Goal: Task Accomplishment & Management: Manage account settings

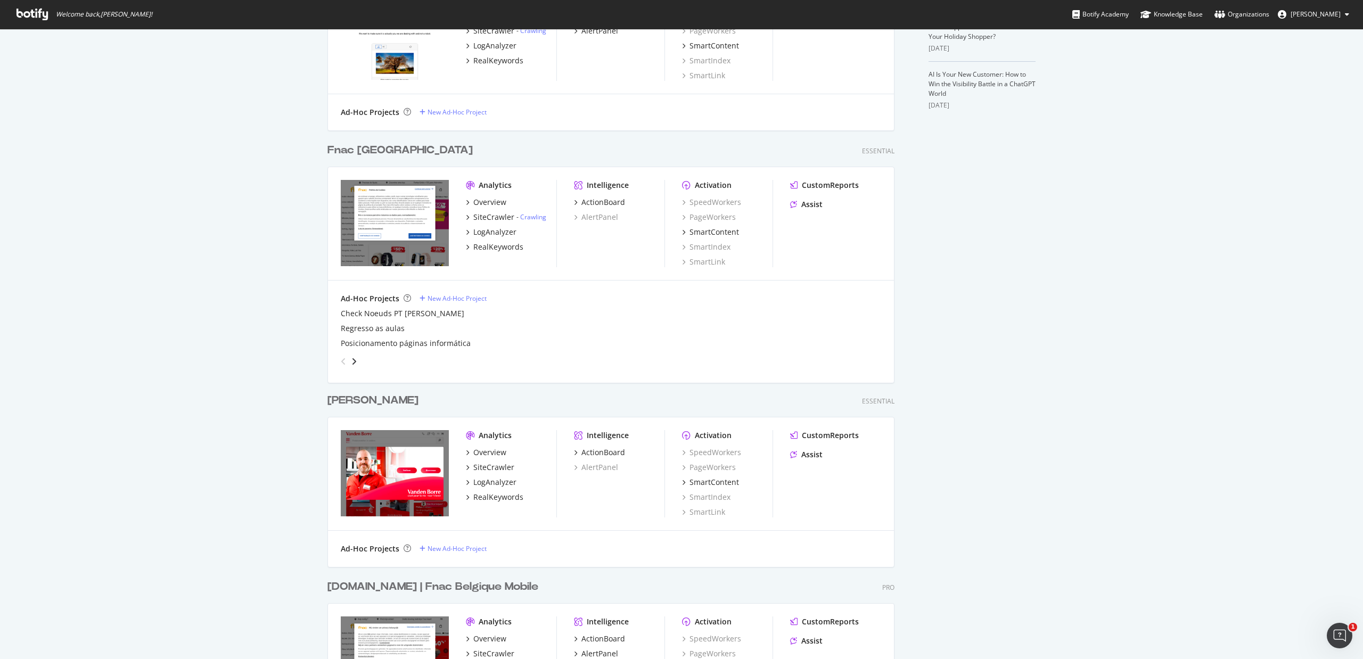
scroll to position [639, 0]
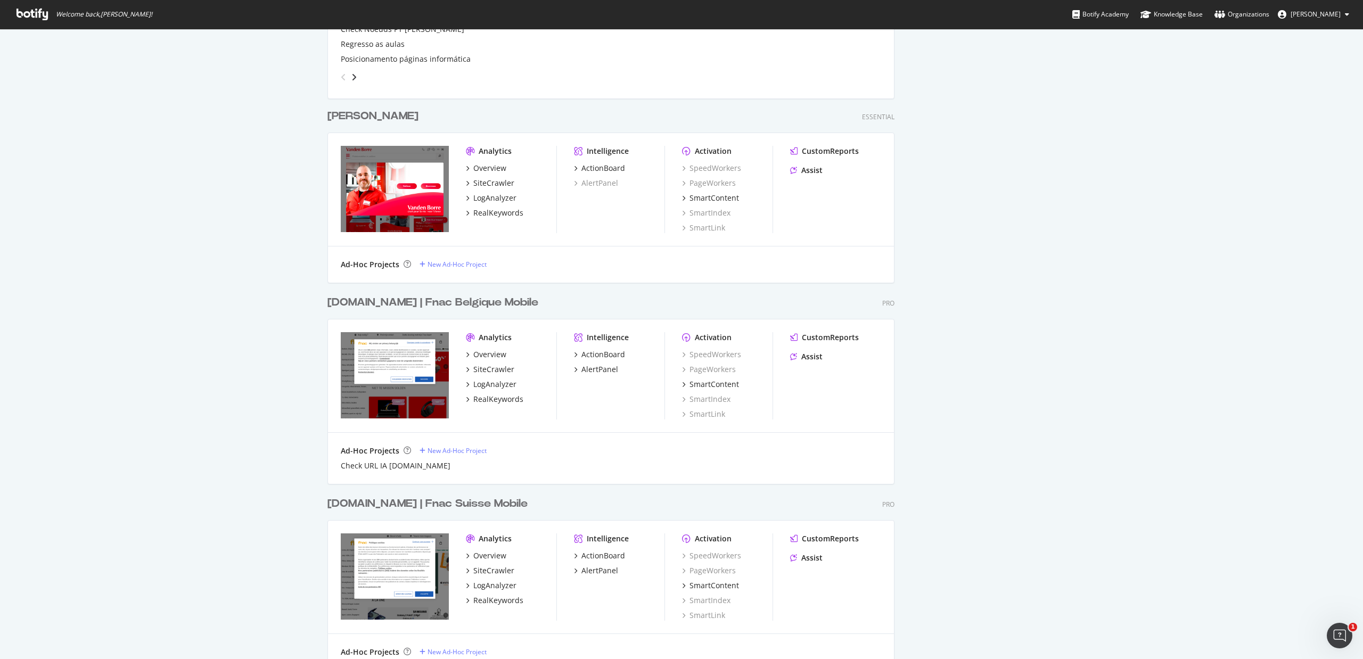
click at [456, 297] on div "[DOMAIN_NAME] | Fnac Belgique Mobile" at bounding box center [432, 302] width 211 height 15
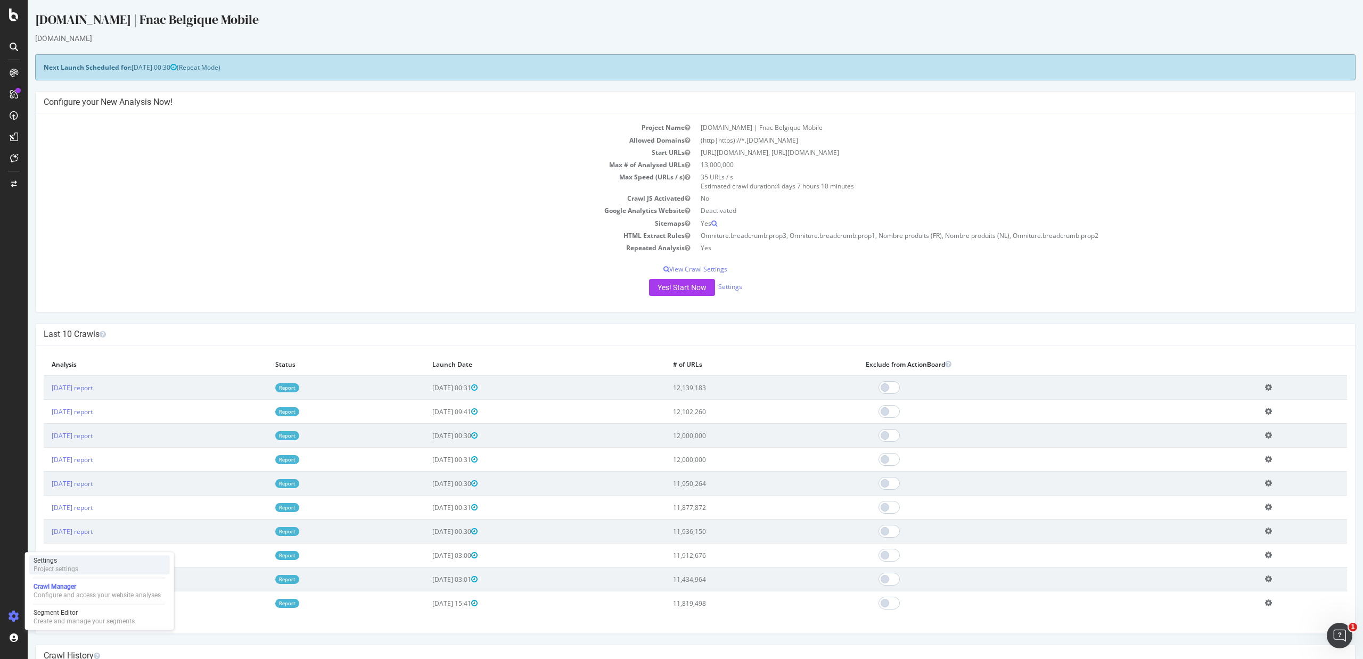
click at [58, 563] on div "Settings" at bounding box center [56, 560] width 45 height 9
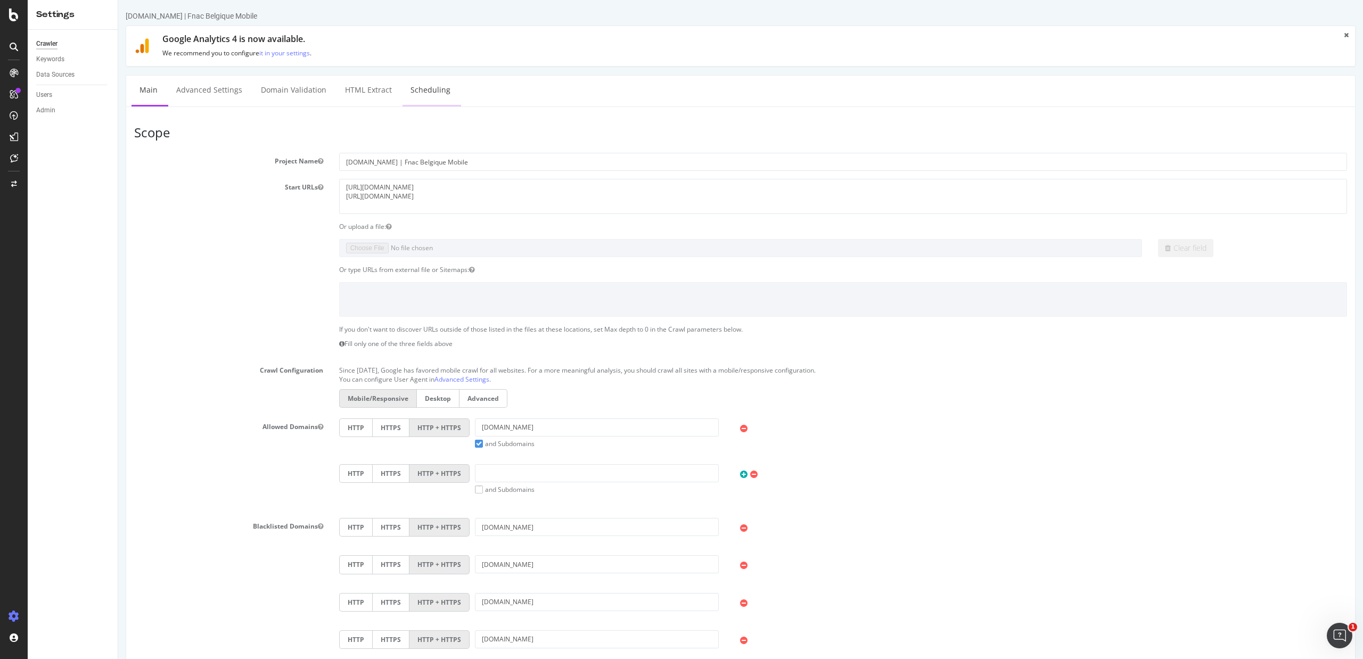
click at [415, 89] on link "Scheduling" at bounding box center [431, 90] width 56 height 29
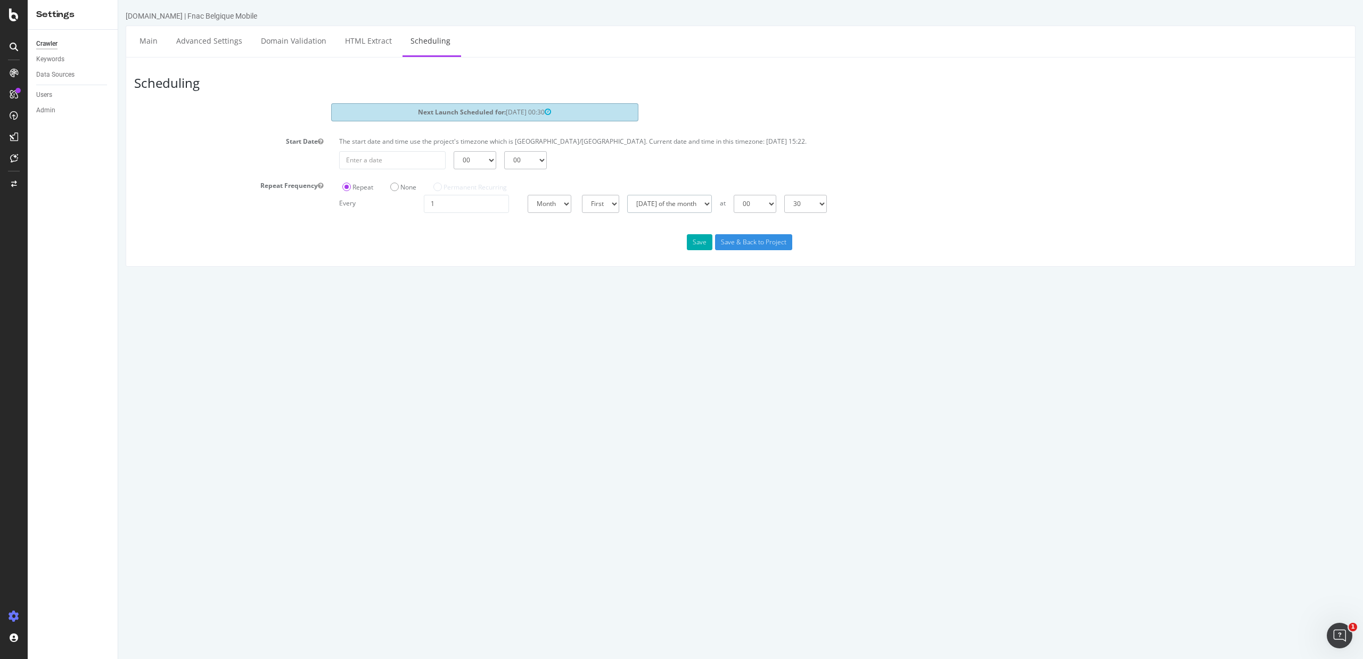
click at [712, 206] on select "Day of the month Sunday of the month Monday of the month Tuesday of the month W…" at bounding box center [669, 204] width 85 height 18
select select "2"
click at [627, 195] on select "Day of the month Sunday of the month Monday of the month Tuesday of the month W…" at bounding box center [669, 204] width 85 height 18
click at [776, 202] on select "00 01 02 03 04 05 06 07 08 09 10 11 12 13 14 15 16 17 18 19 20 21 22 23" at bounding box center [755, 204] width 43 height 18
select select "15"
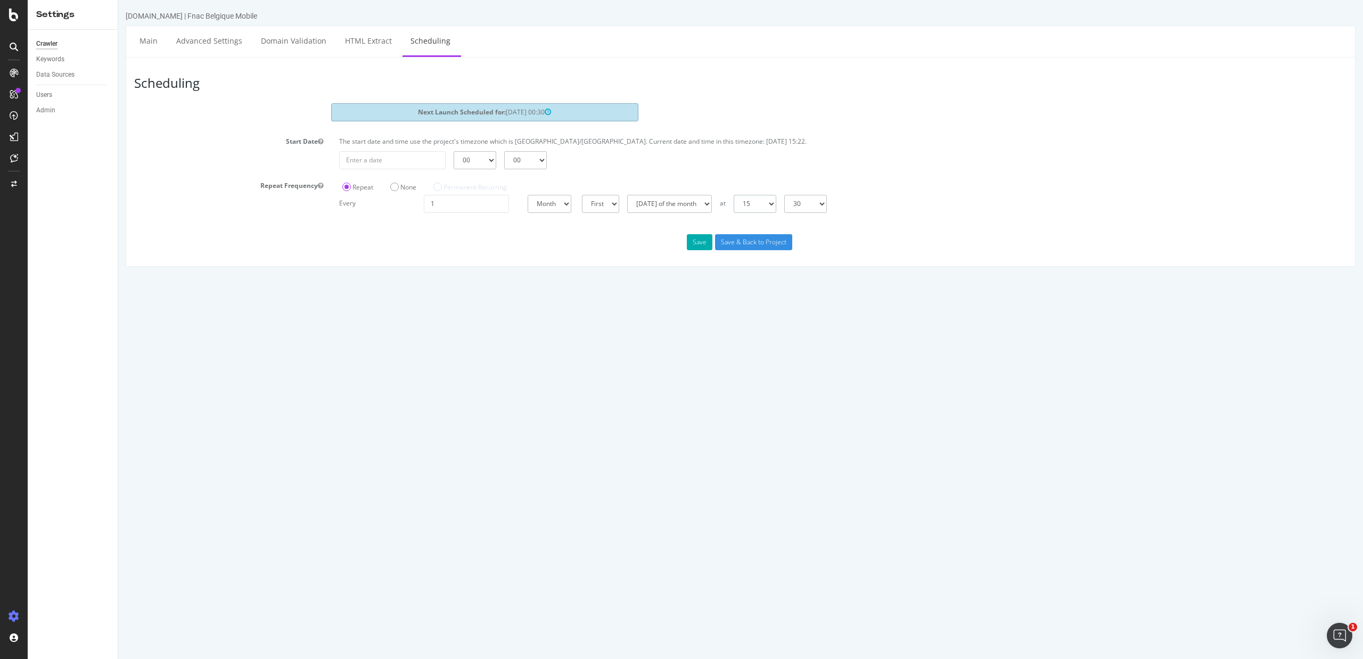
click at [734, 195] on select "00 01 02 03 04 05 06 07 08 09 10 11 12 13 14 15 16 17 18 19 20 21 22 23" at bounding box center [755, 204] width 43 height 18
click at [730, 240] on input "Save & Back to Project" at bounding box center [753, 242] width 77 height 16
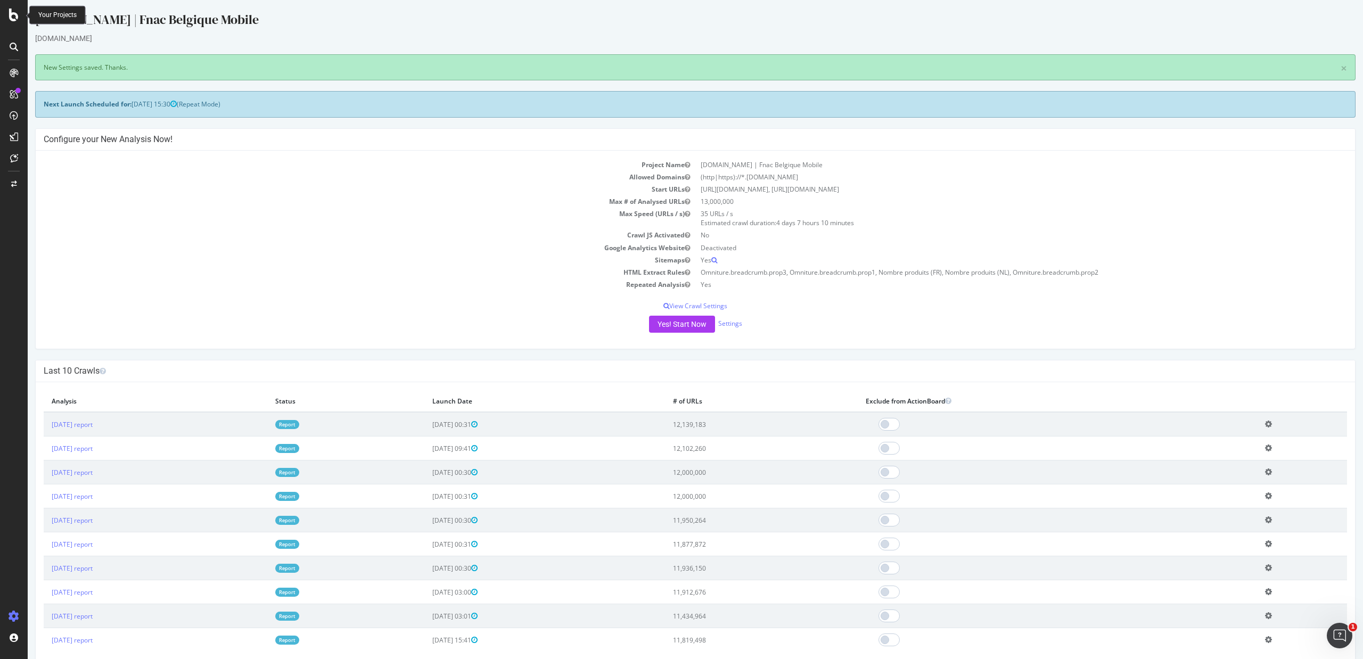
click at [12, 14] on icon at bounding box center [14, 15] width 10 height 13
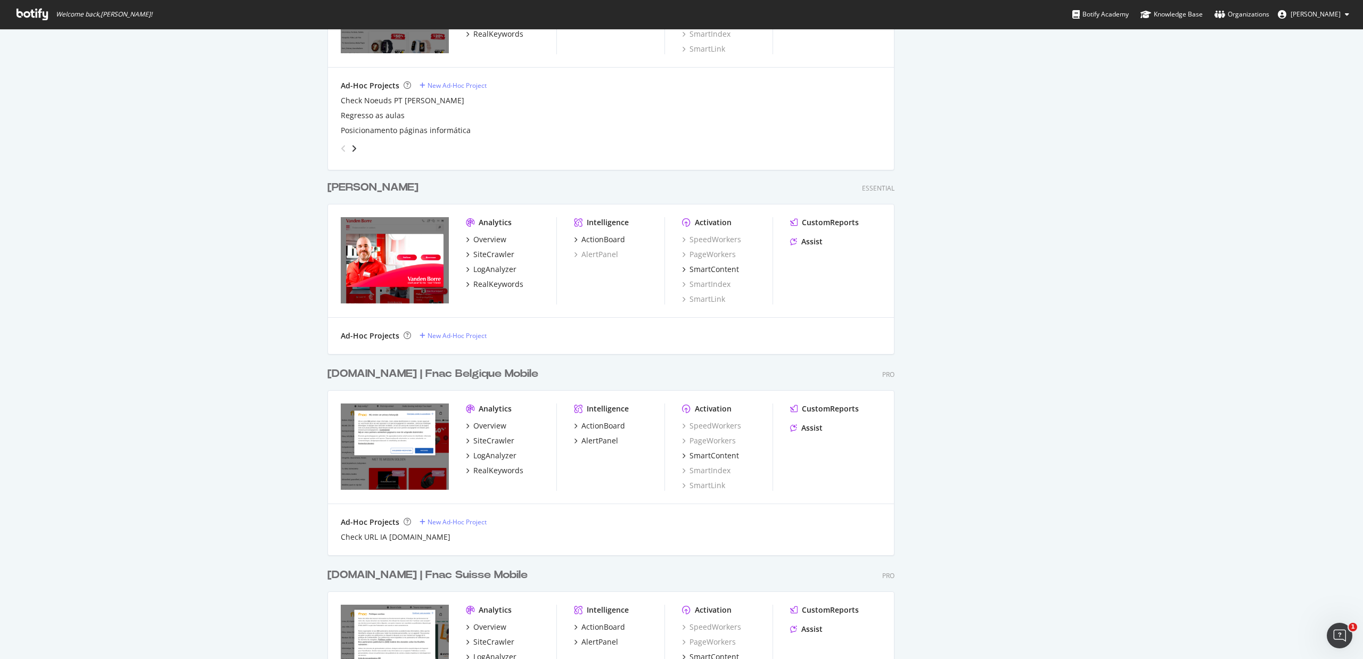
scroll to position [682, 0]
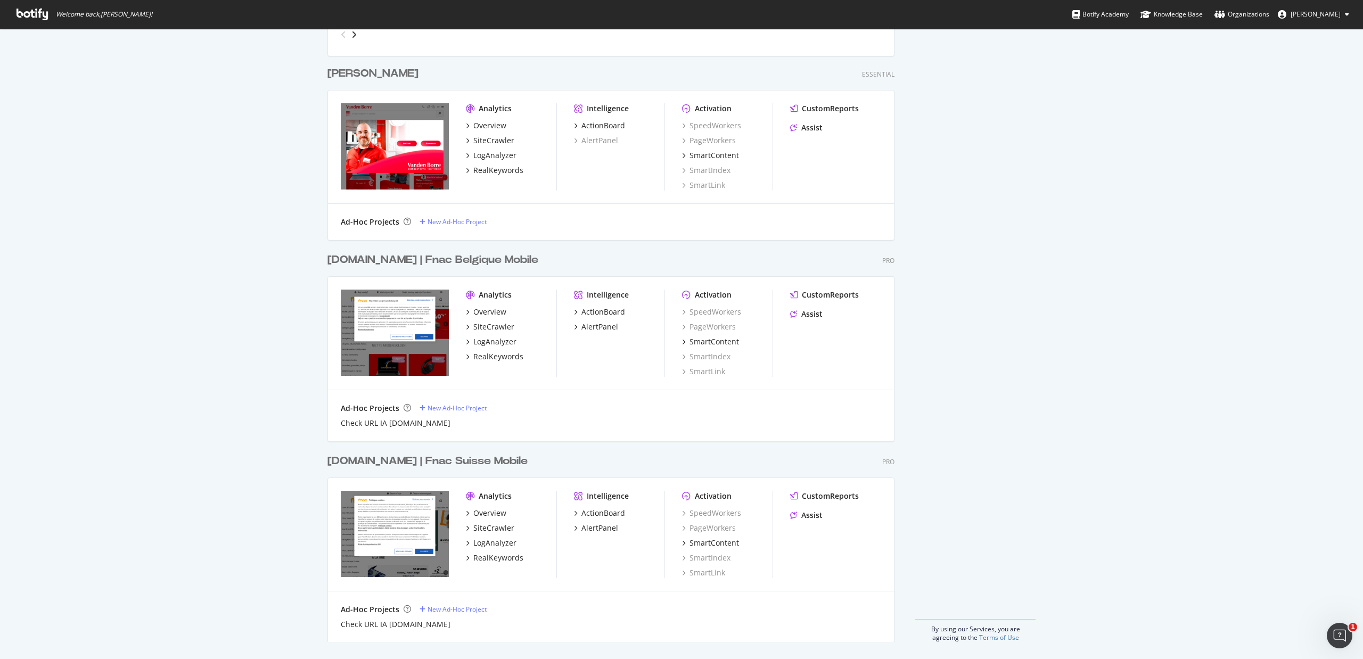
click at [459, 464] on div "[DOMAIN_NAME] | Fnac Suisse Mobile" at bounding box center [427, 461] width 200 height 15
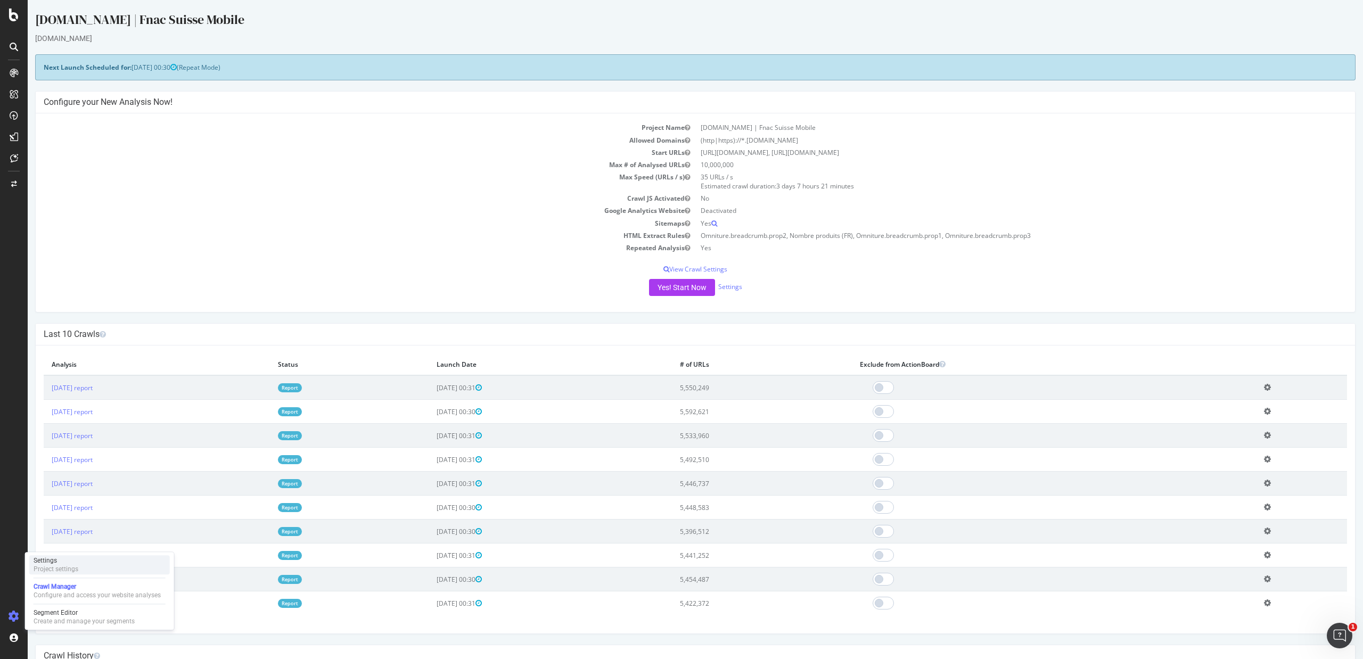
click at [99, 563] on div "Settings Project settings" at bounding box center [99, 564] width 141 height 19
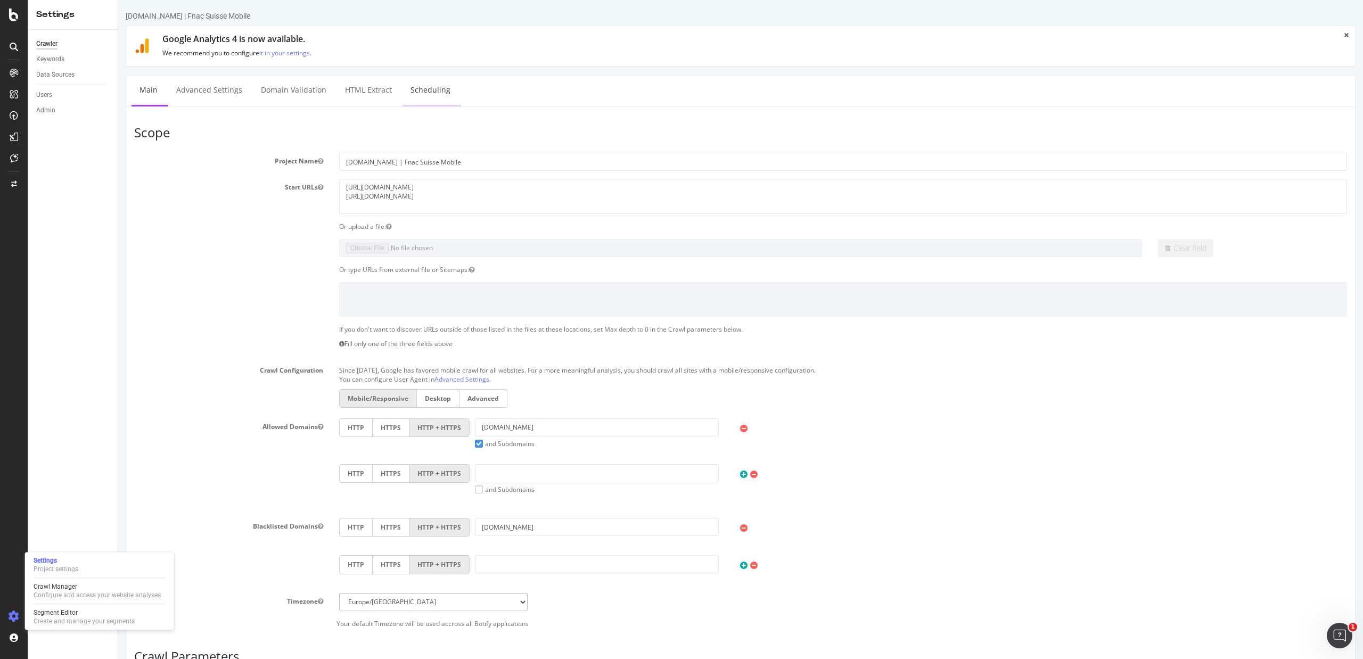
click at [422, 86] on link "Scheduling" at bounding box center [431, 90] width 56 height 29
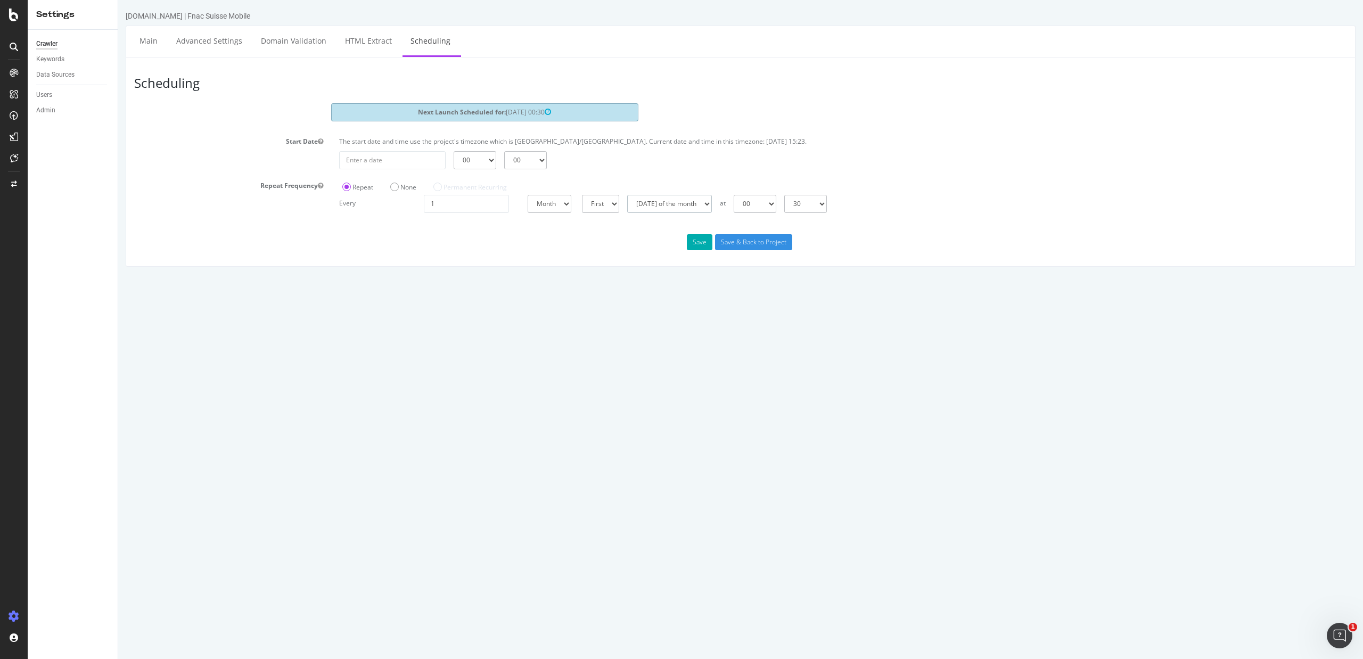
click at [682, 199] on select "Day of the month Sunday of the month Monday of the month Tuesday of the month W…" at bounding box center [669, 204] width 85 height 18
select select "2"
click at [627, 195] on select "Day of the month Sunday of the month Monday of the month Tuesday of the month W…" at bounding box center [669, 204] width 85 height 18
click at [776, 200] on select "00 01 02 03 04 05 06 07 08 09 10 11 12 13 14 15 16 17 18 19 20 21 22 23" at bounding box center [755, 204] width 43 height 18
select select "15"
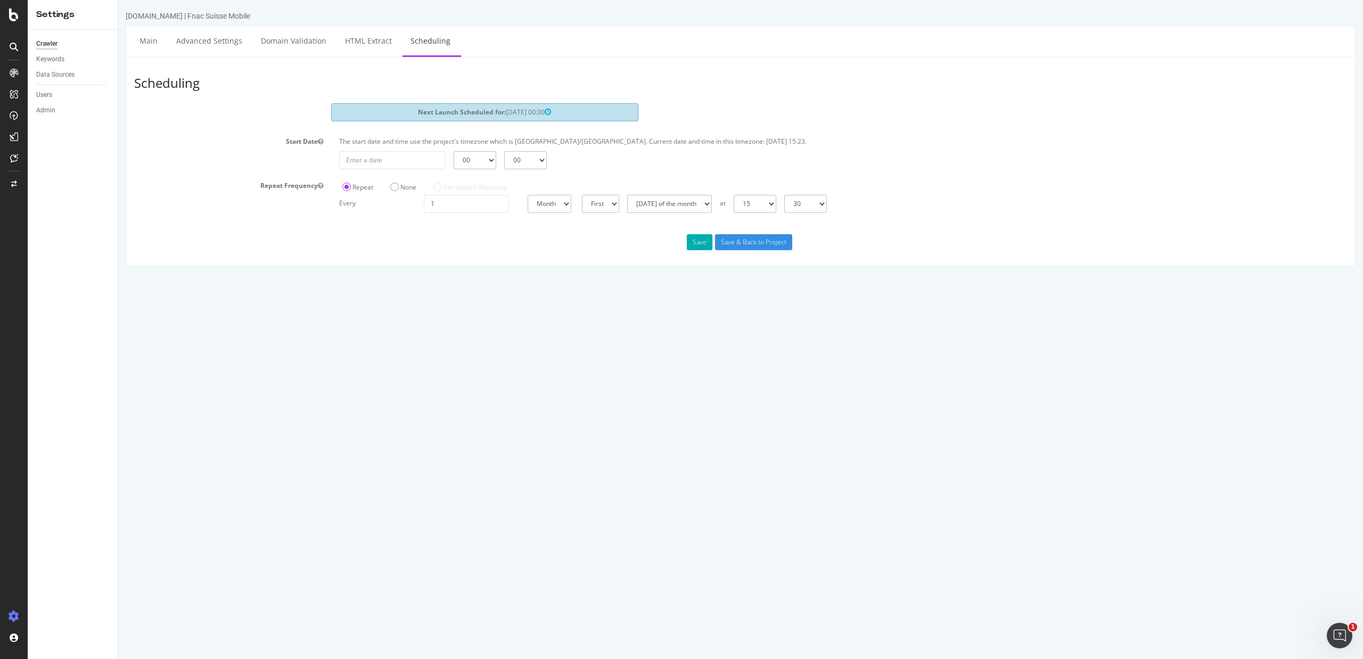
click at [734, 195] on select "00 01 02 03 04 05 06 07 08 09 10 11 12 13 14 15 16 17 18 19 20 21 22 23" at bounding box center [755, 204] width 43 height 18
click at [827, 202] on select "00 15 30 45" at bounding box center [805, 204] width 43 height 18
click at [784, 195] on select "00 15 30 45" at bounding box center [805, 204] width 43 height 18
click at [753, 244] on input "Save & Back to Project" at bounding box center [753, 242] width 77 height 16
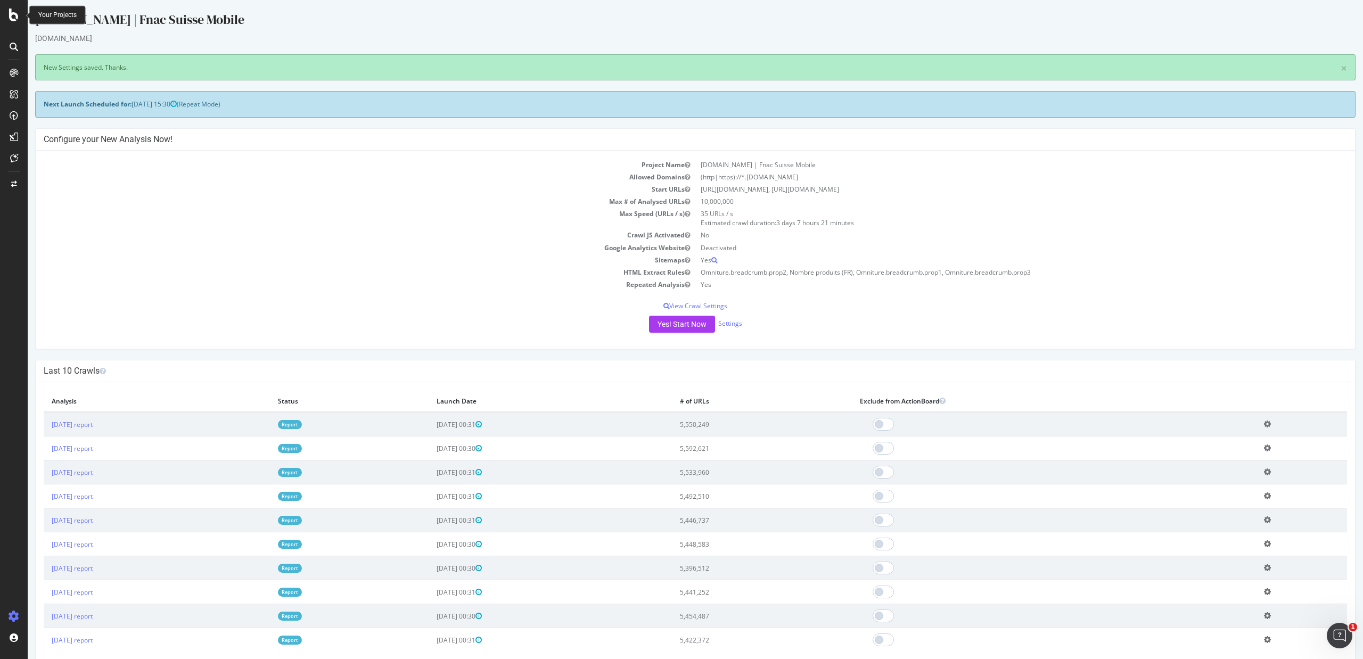
click at [18, 13] on icon at bounding box center [14, 15] width 10 height 13
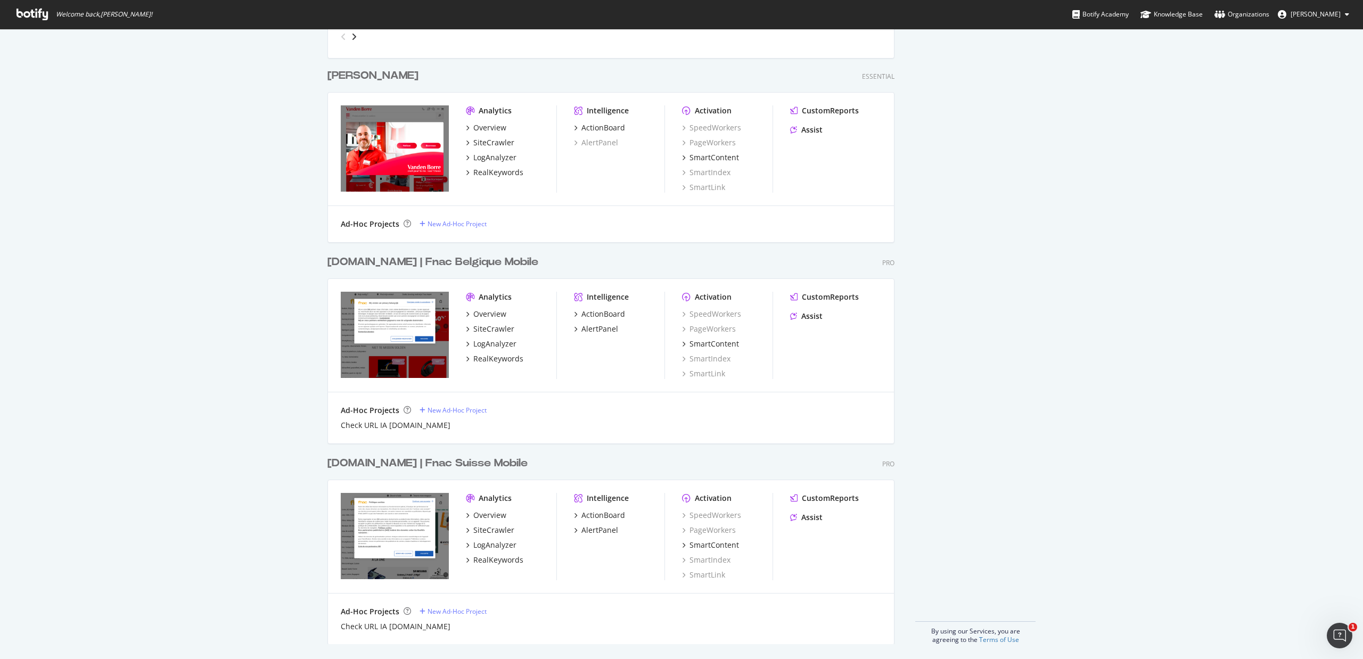
scroll to position [682, 0]
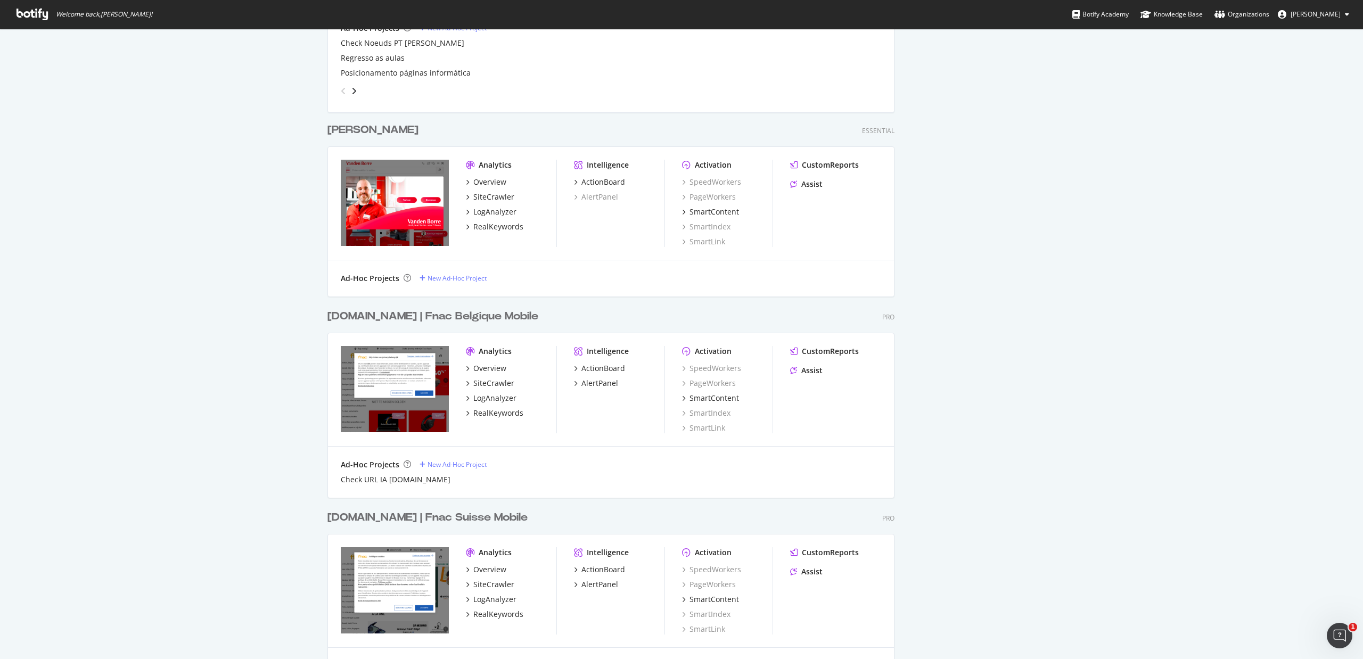
scroll to position [682, 0]
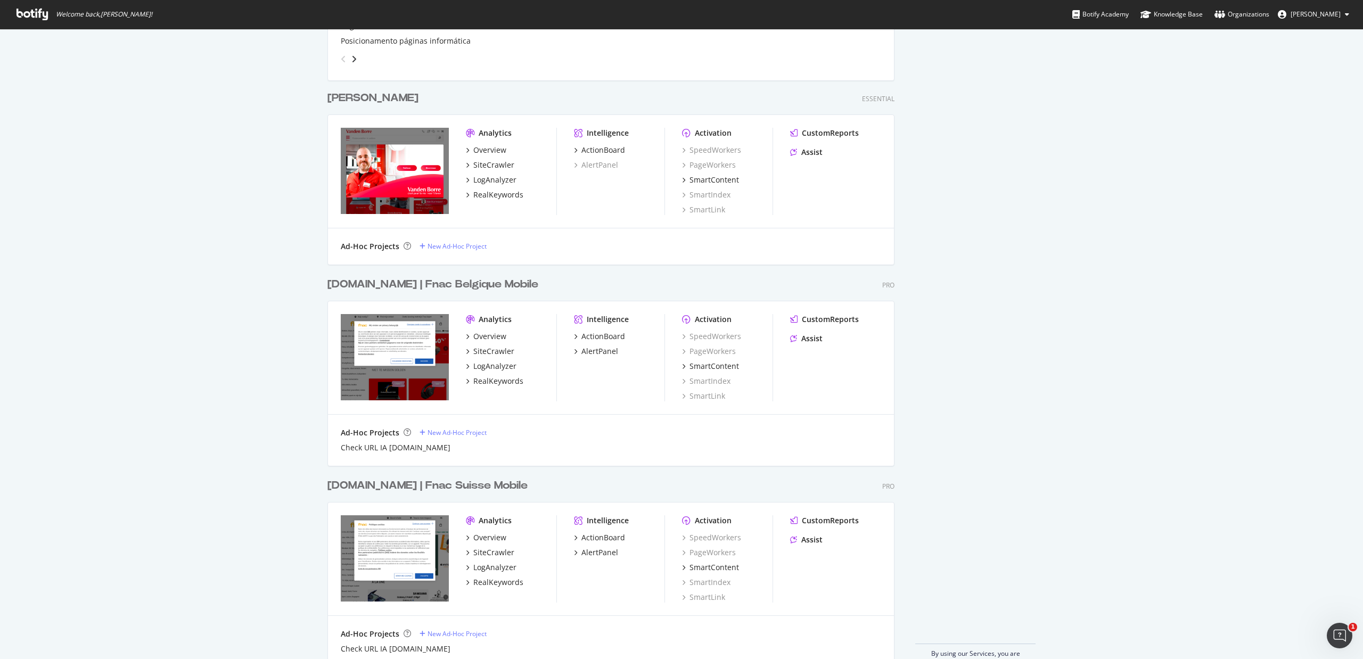
scroll to position [682, 0]
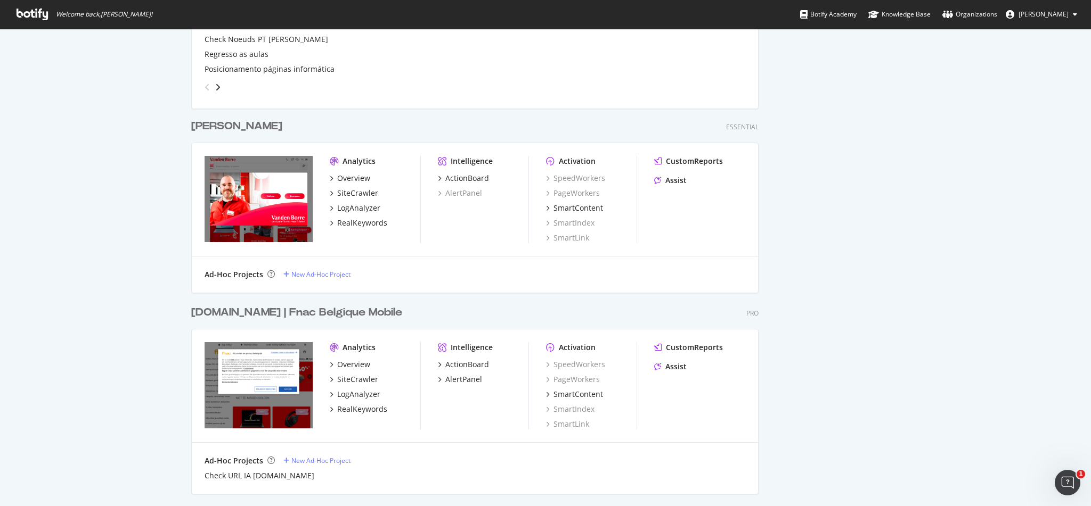
scroll to position [834, 0]
